Goal: Find contact information: Find contact information

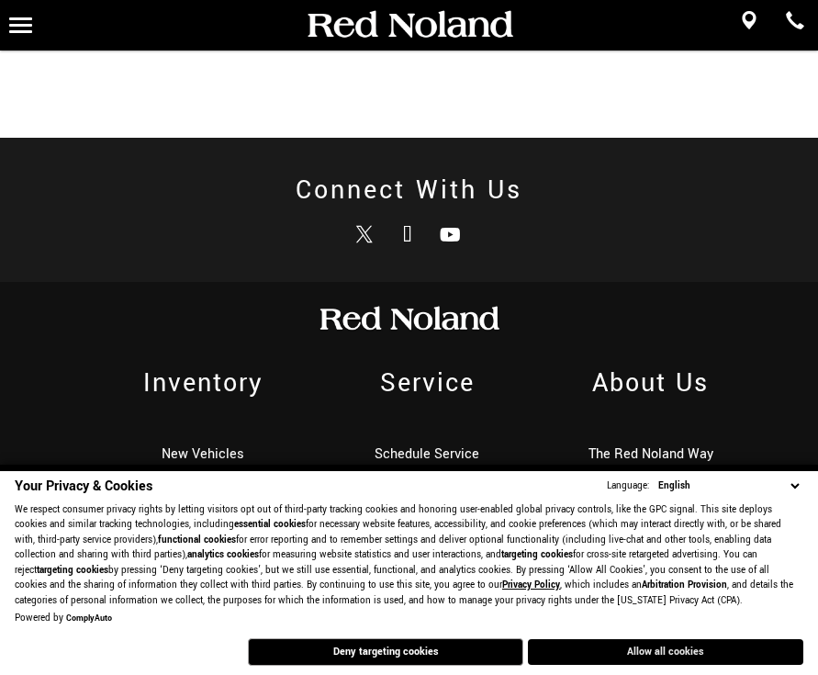
scroll to position [3617, 0]
click at [614, 646] on button "Allow all cookies" at bounding box center [665, 652] width 275 height 26
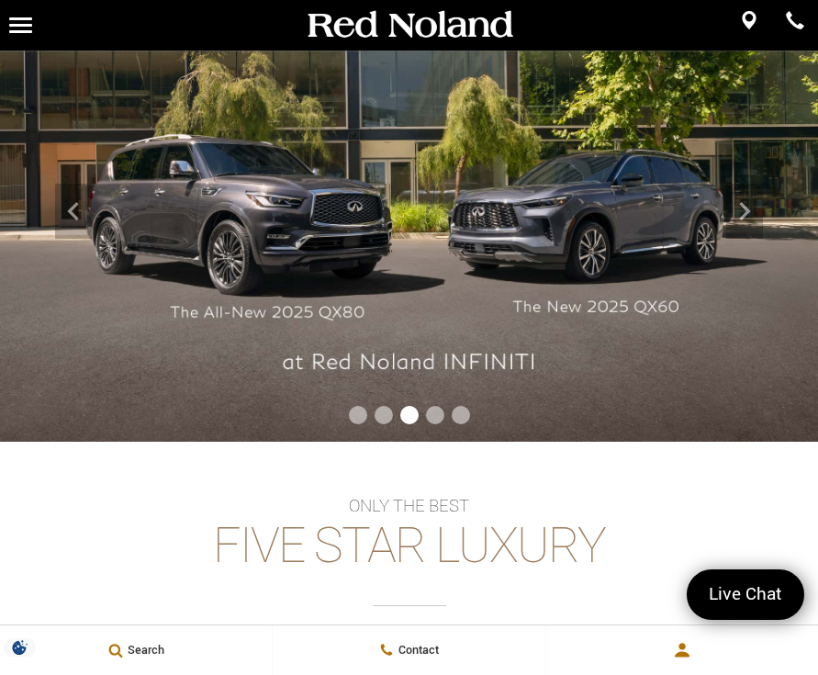
scroll to position [0, 0]
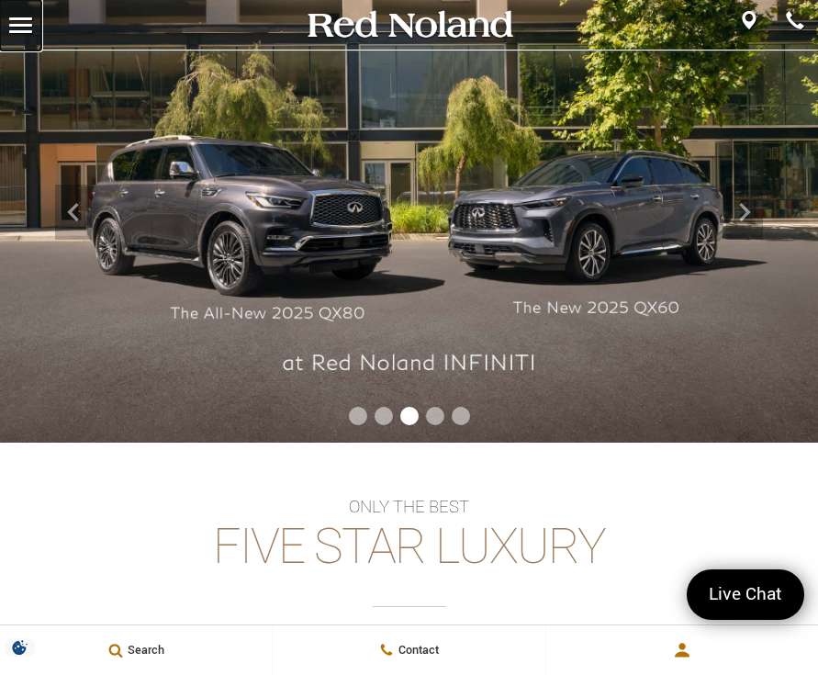
click at [36, 19] on link "MENU" at bounding box center [20, 25] width 41 height 50
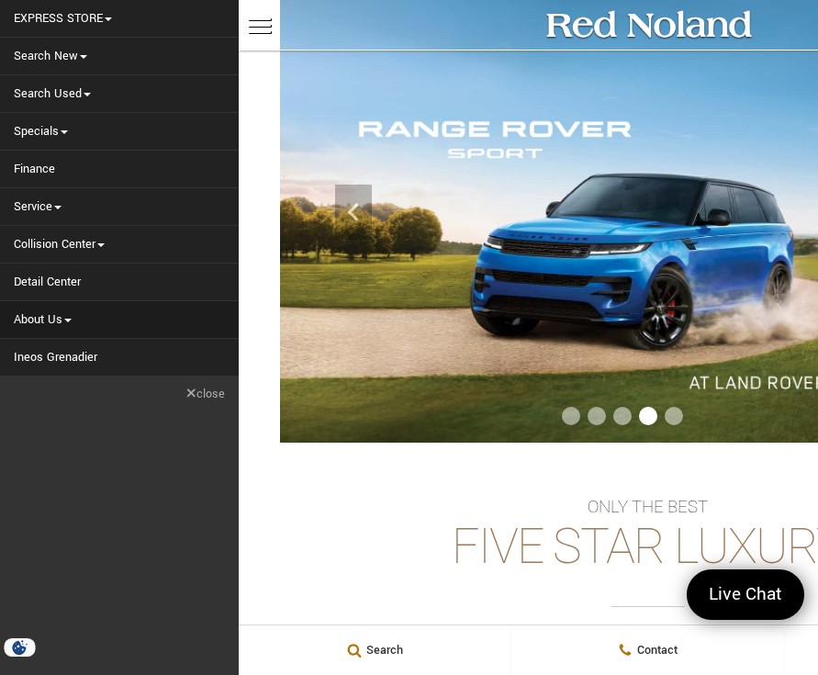
click at [60, 322] on link "About Us" at bounding box center [119, 319] width 239 height 37
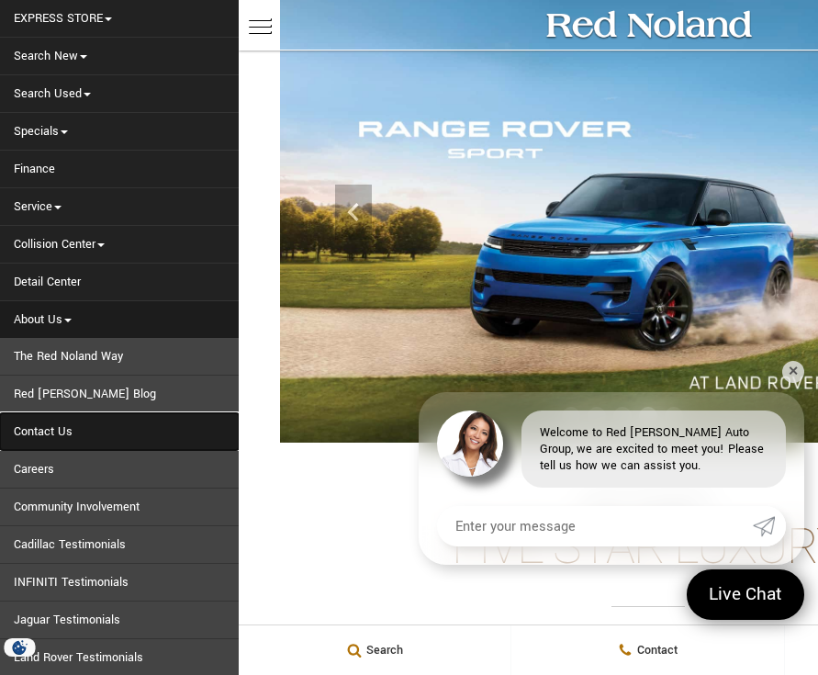
click at [60, 429] on link "Contact Us" at bounding box center [119, 431] width 239 height 37
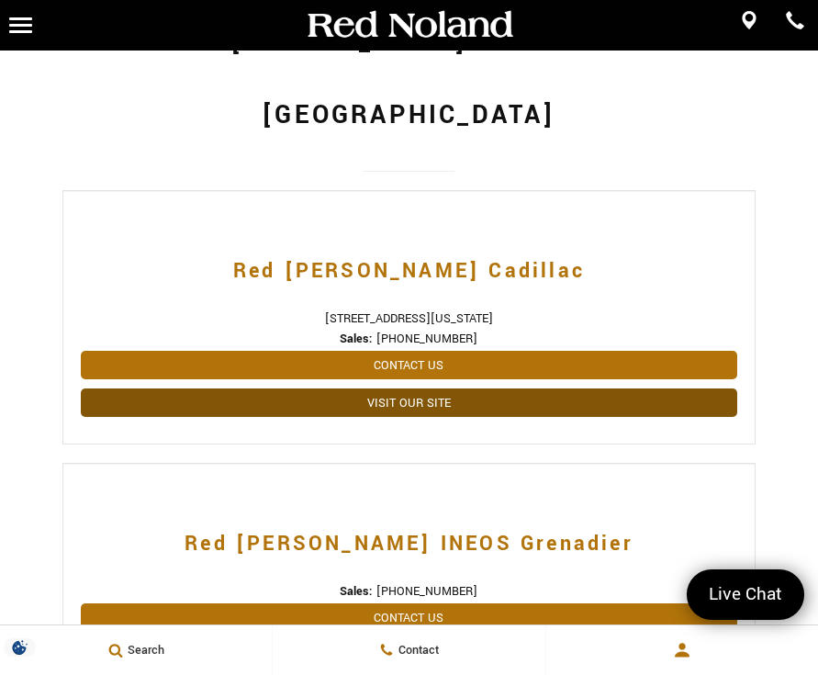
scroll to position [383, 0]
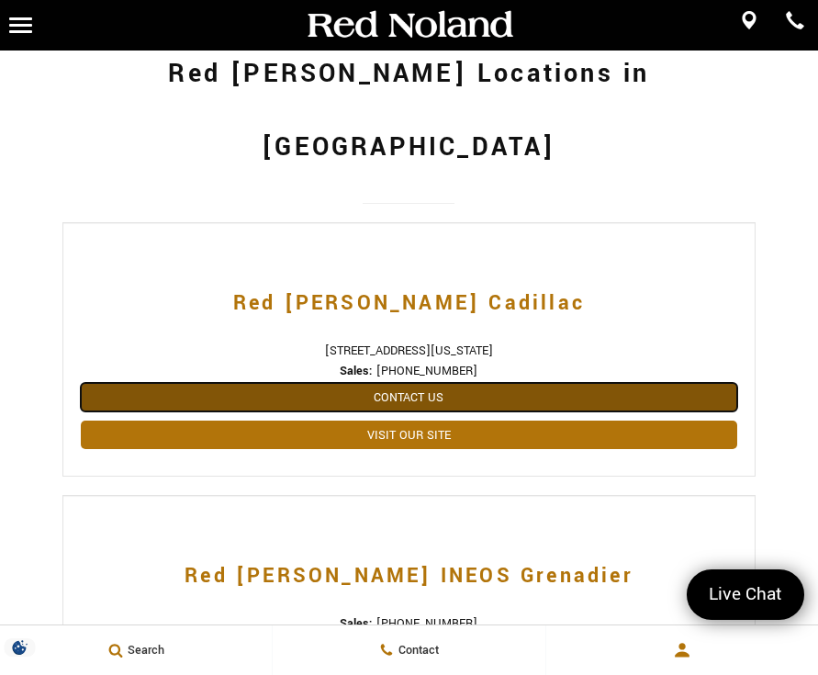
click at [424, 383] on link "Contact Us" at bounding box center [409, 397] width 657 height 28
